Goal: Information Seeking & Learning: Learn about a topic

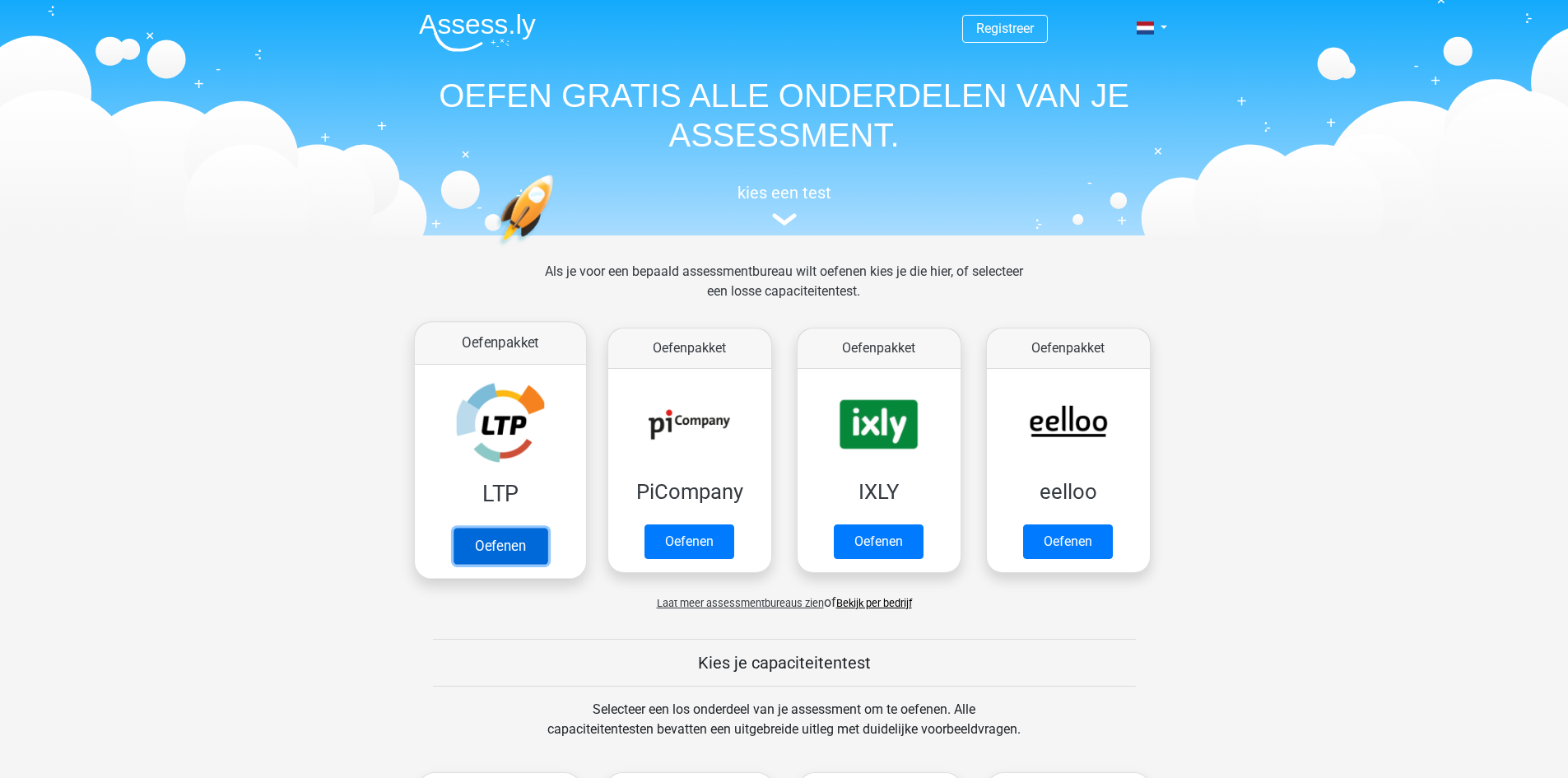
click at [527, 555] on link "Oefenen" at bounding box center [499, 546] width 94 height 36
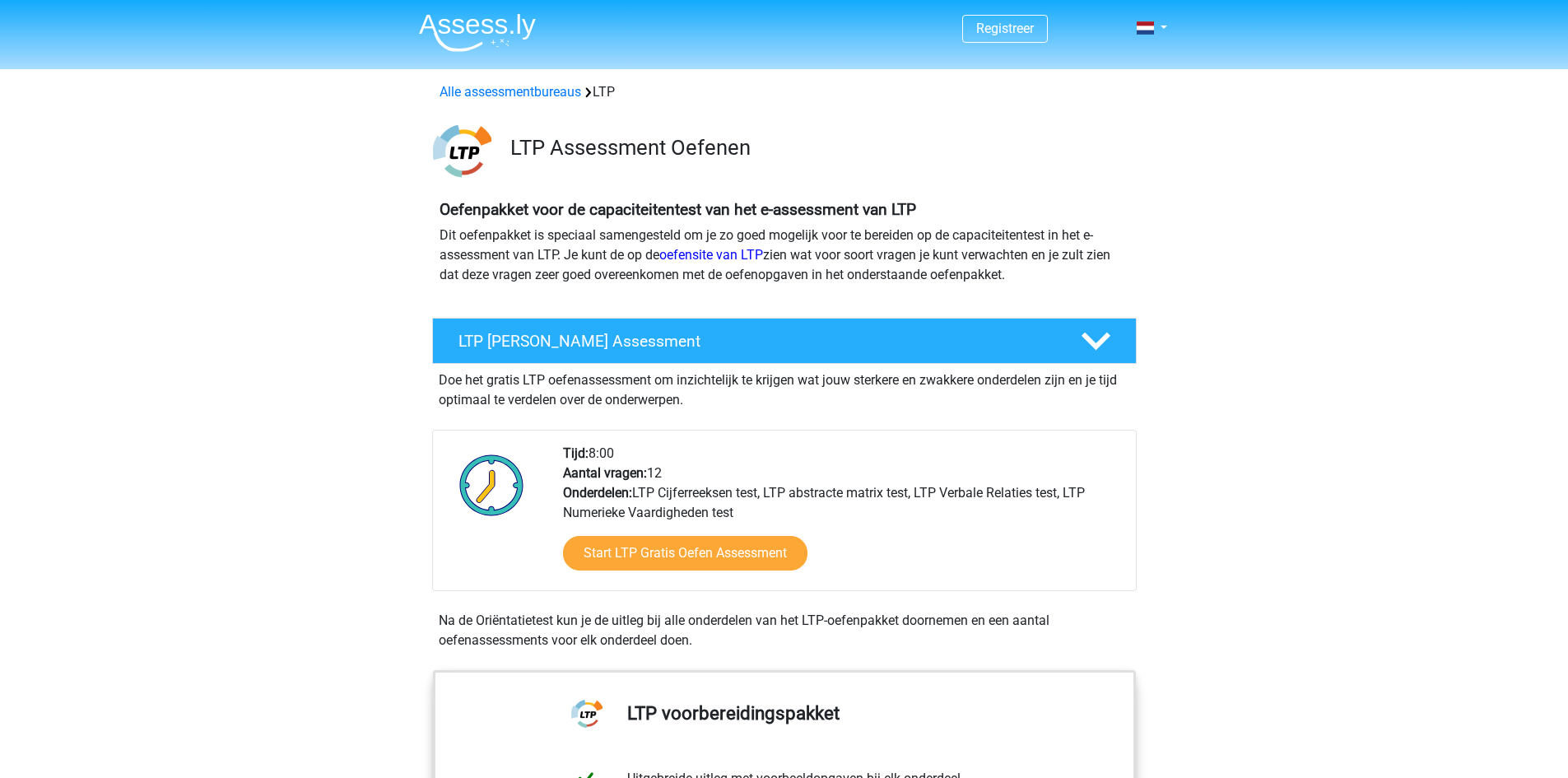
scroll to position [164, 0]
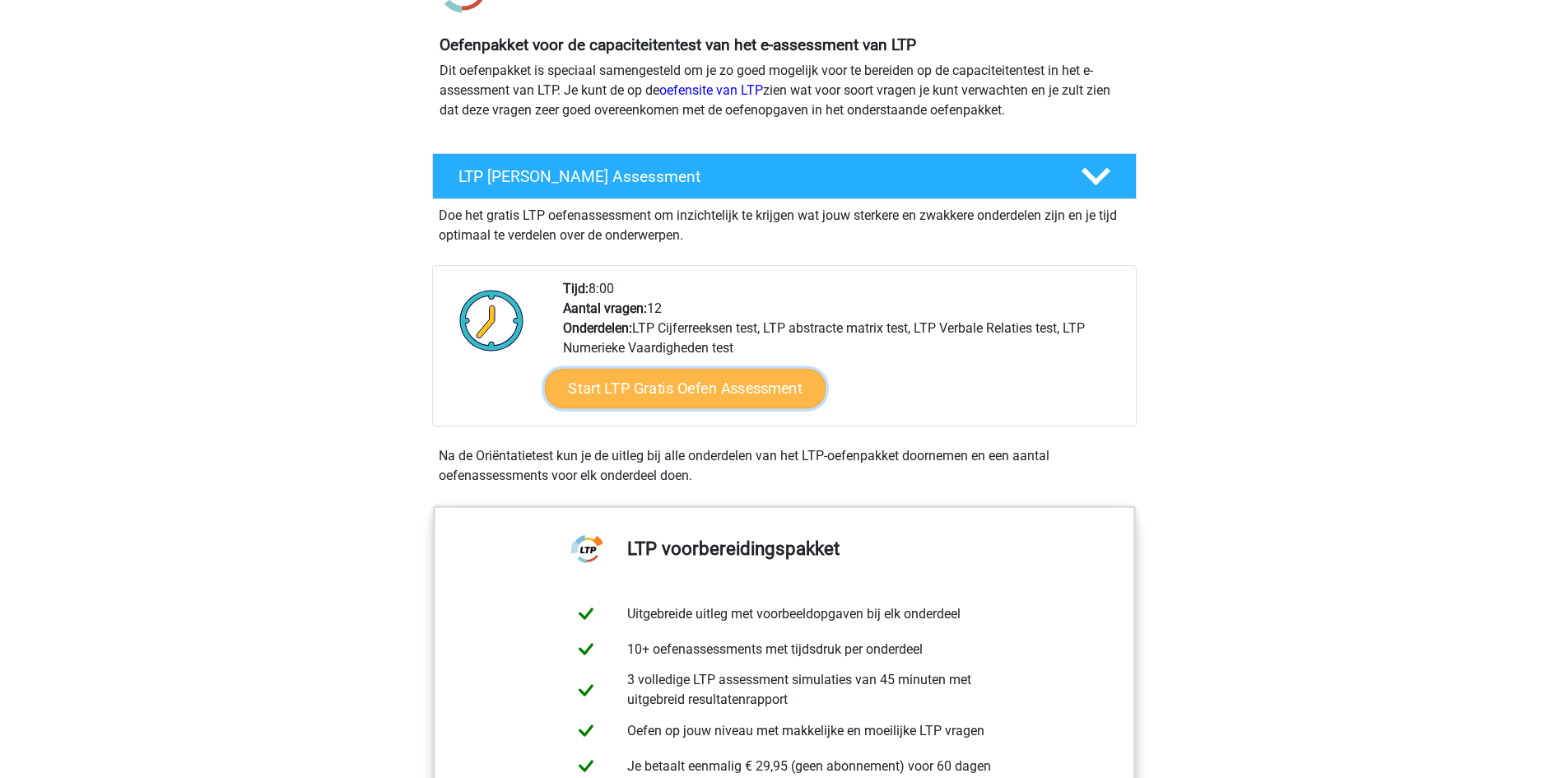
click at [739, 389] on link "Start LTP Gratis Oefen Assessment" at bounding box center [685, 388] width 282 height 39
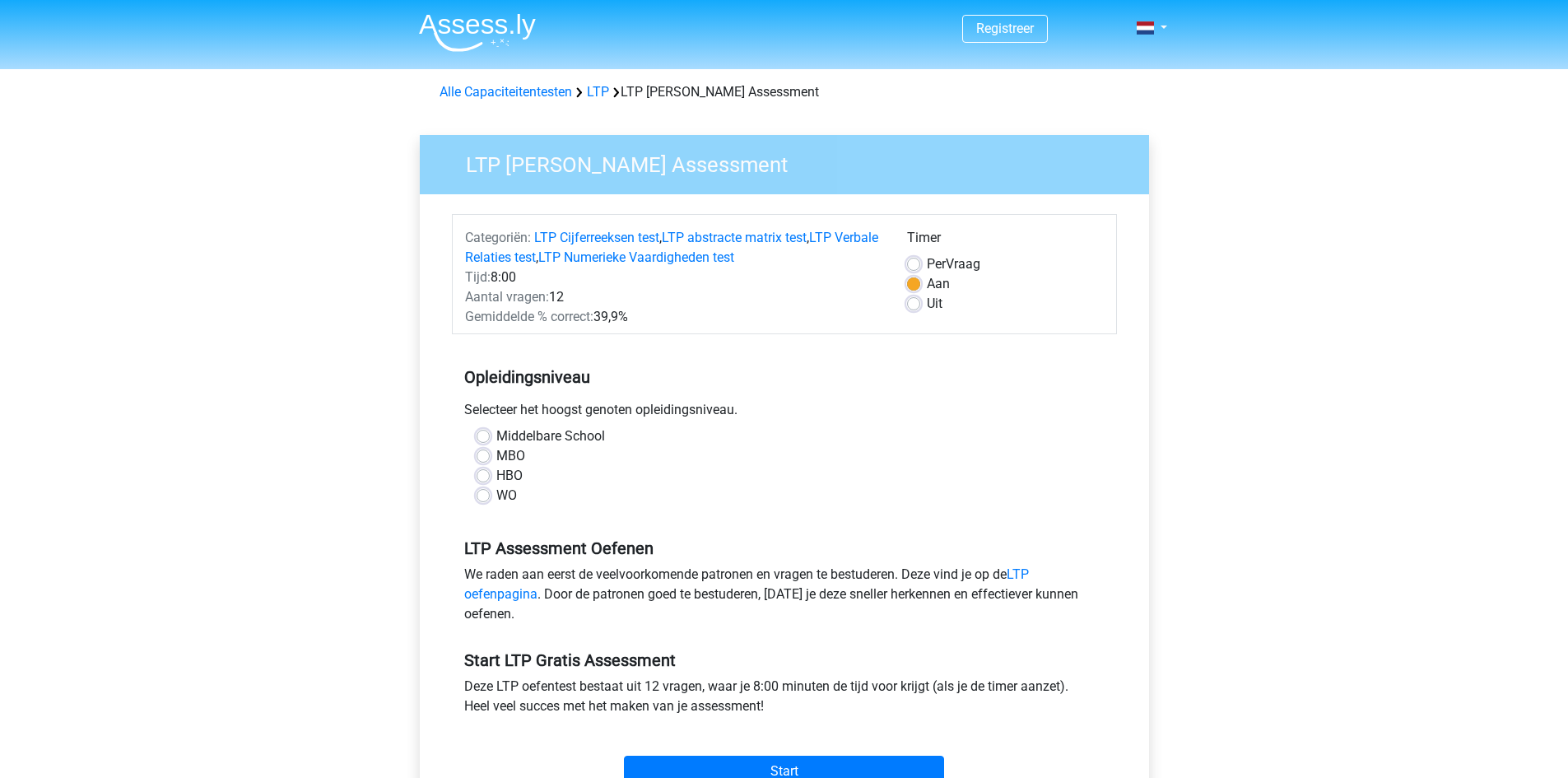
scroll to position [82, 0]
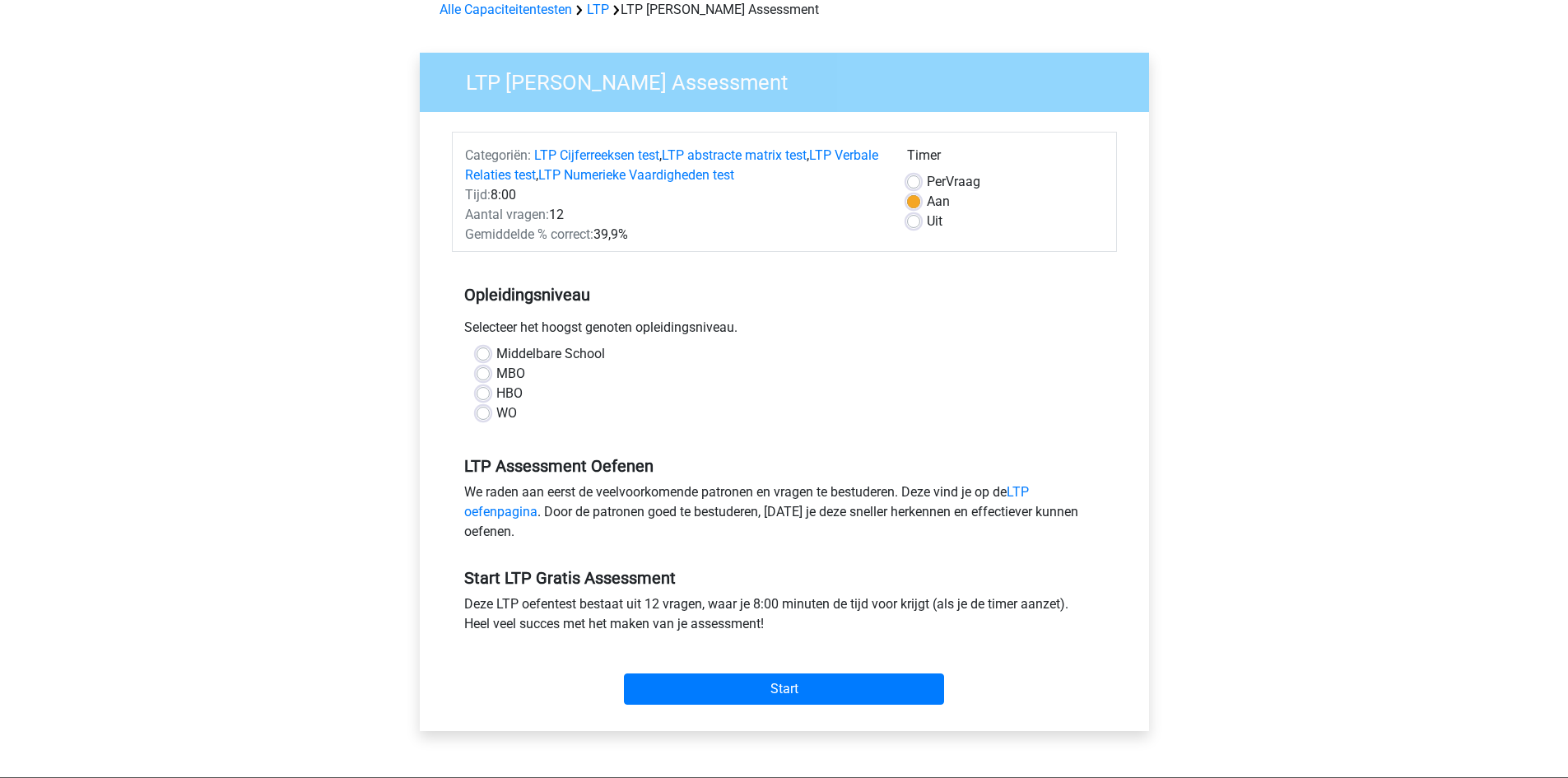
click at [496, 410] on label "WO" at bounding box center [506, 412] width 21 height 20
click at [484, 410] on input "WO" at bounding box center [483, 411] width 13 height 17
radio input "true"
click at [797, 698] on input "Start" at bounding box center [784, 689] width 320 height 32
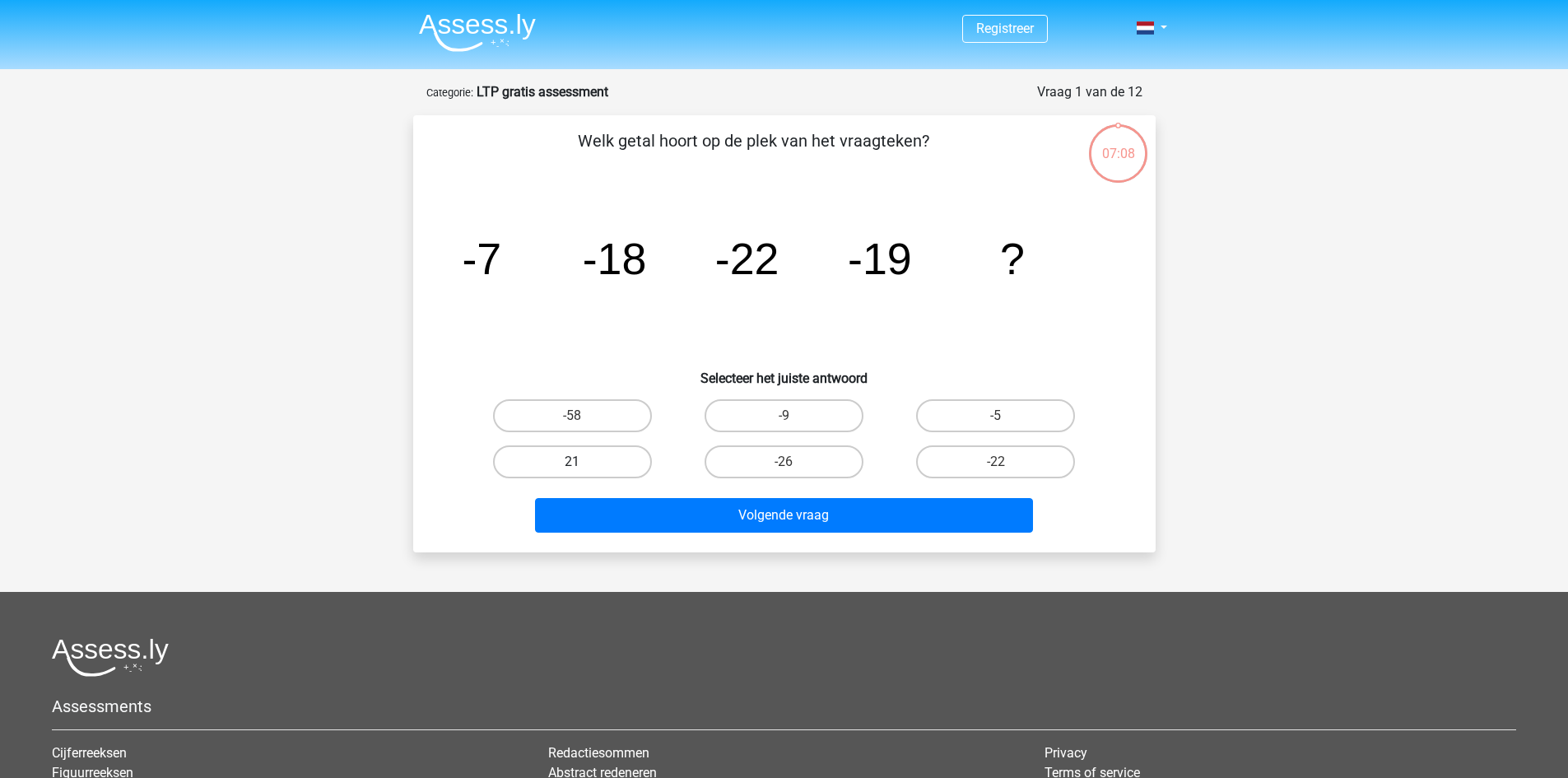
click at [567, 452] on label "21" at bounding box center [573, 461] width 159 height 33
click at [572, 462] on input "21" at bounding box center [576, 466] width 10 height 10
radio input "true"
click at [560, 410] on label "-58" at bounding box center [573, 415] width 159 height 33
click at [572, 416] on input "-58" at bounding box center [576, 421] width 10 height 10
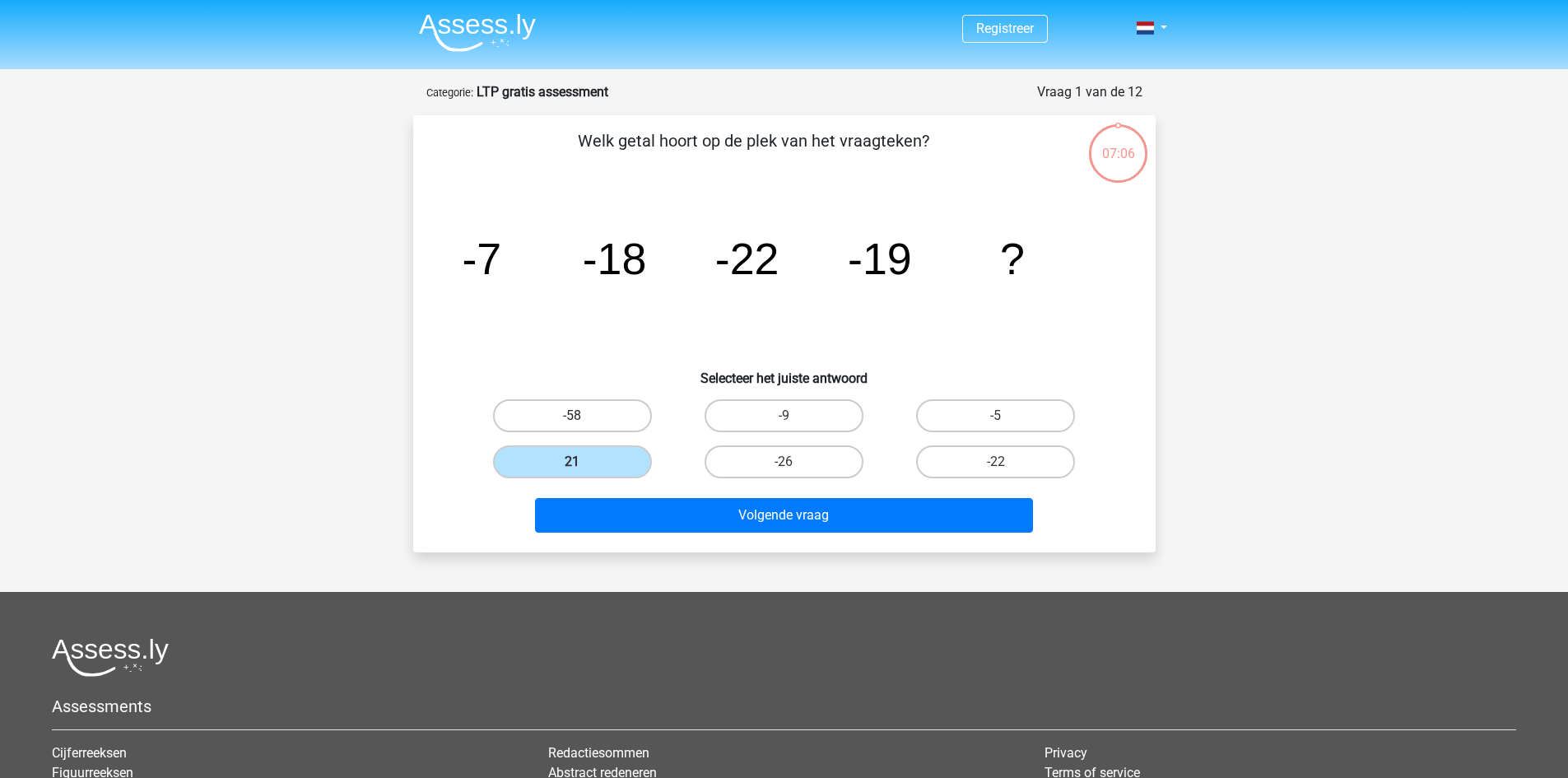
radio input "true"
click at [780, 466] on label "-26" at bounding box center [784, 461] width 159 height 33
click at [784, 466] on input "-26" at bounding box center [788, 466] width 10 height 10
radio input "true"
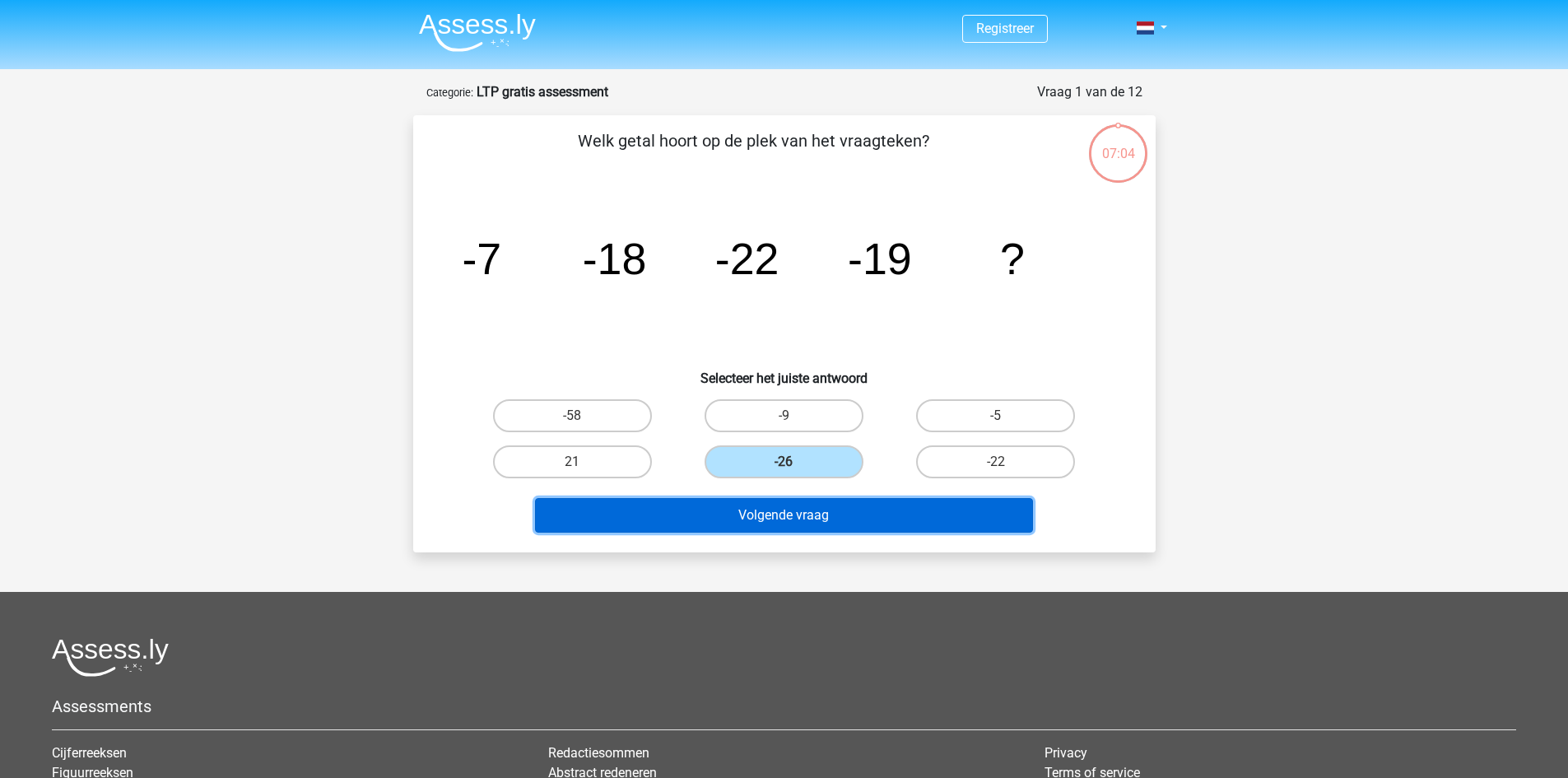
click at [799, 511] on button "Volgende vraag" at bounding box center [784, 515] width 498 height 35
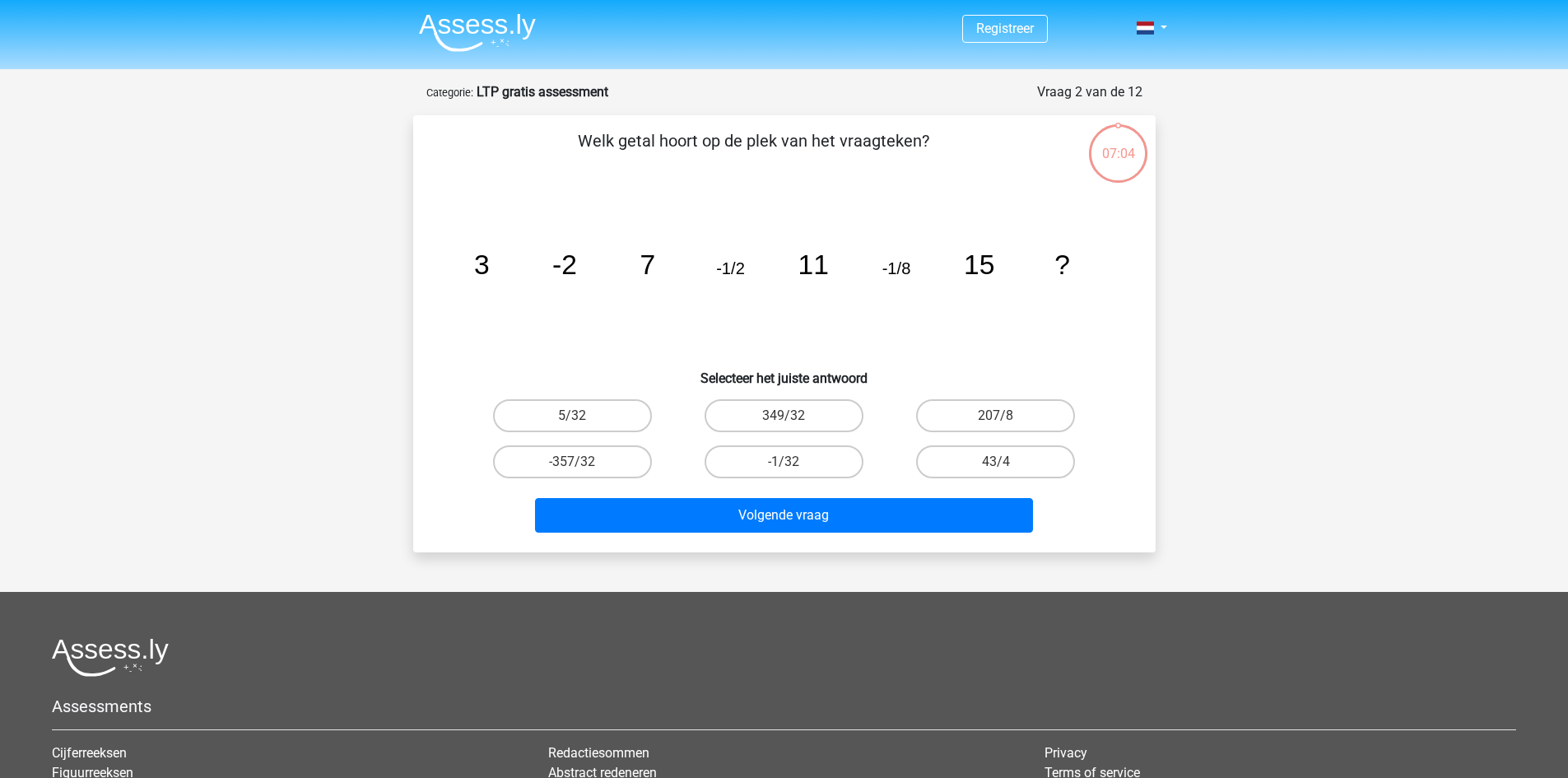
scroll to position [82, 0]
